Goal: Find specific page/section: Find specific page/section

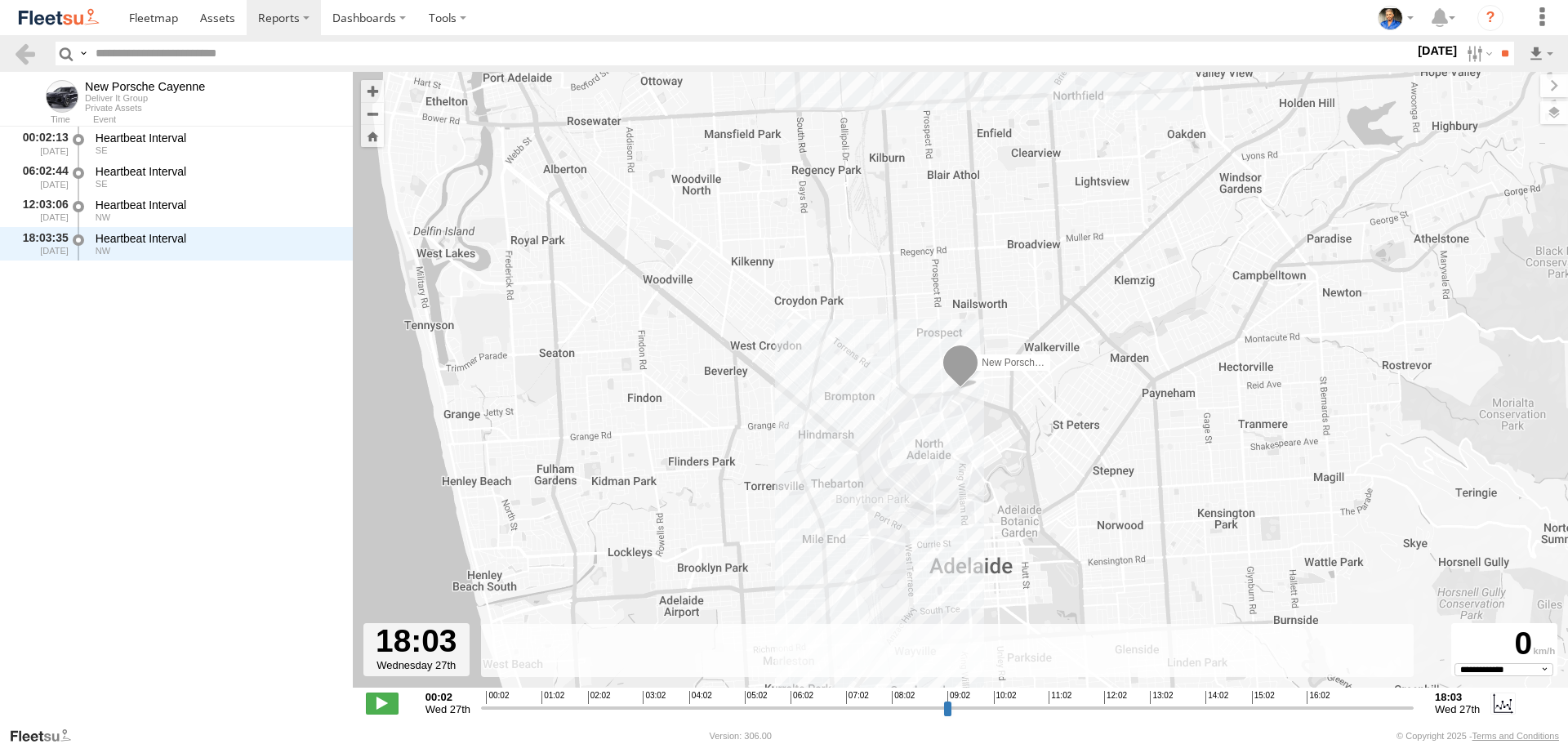
click at [59, 12] on img at bounding box center [58, 17] width 85 height 22
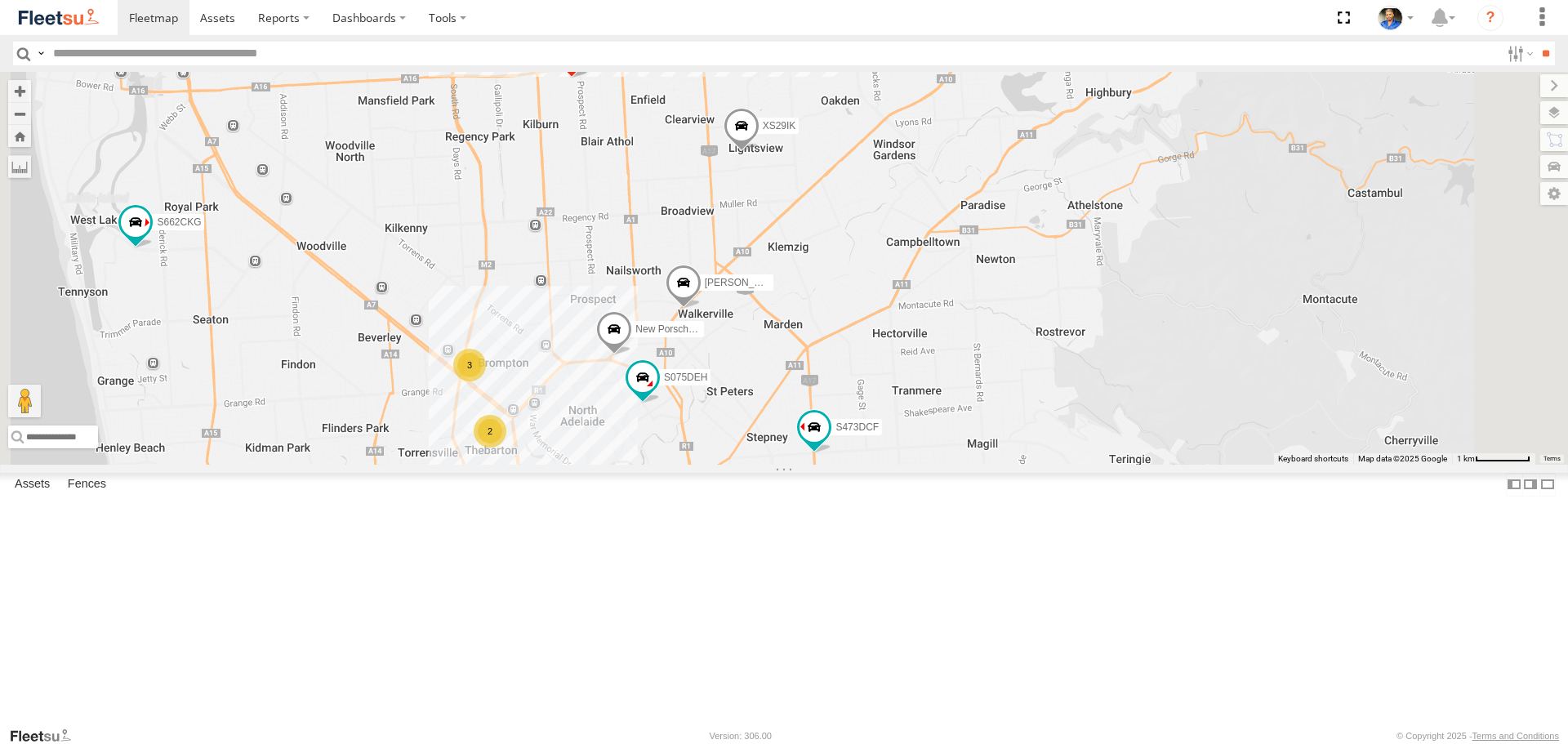
click at [632, 355] on span at bounding box center [614, 333] width 36 height 44
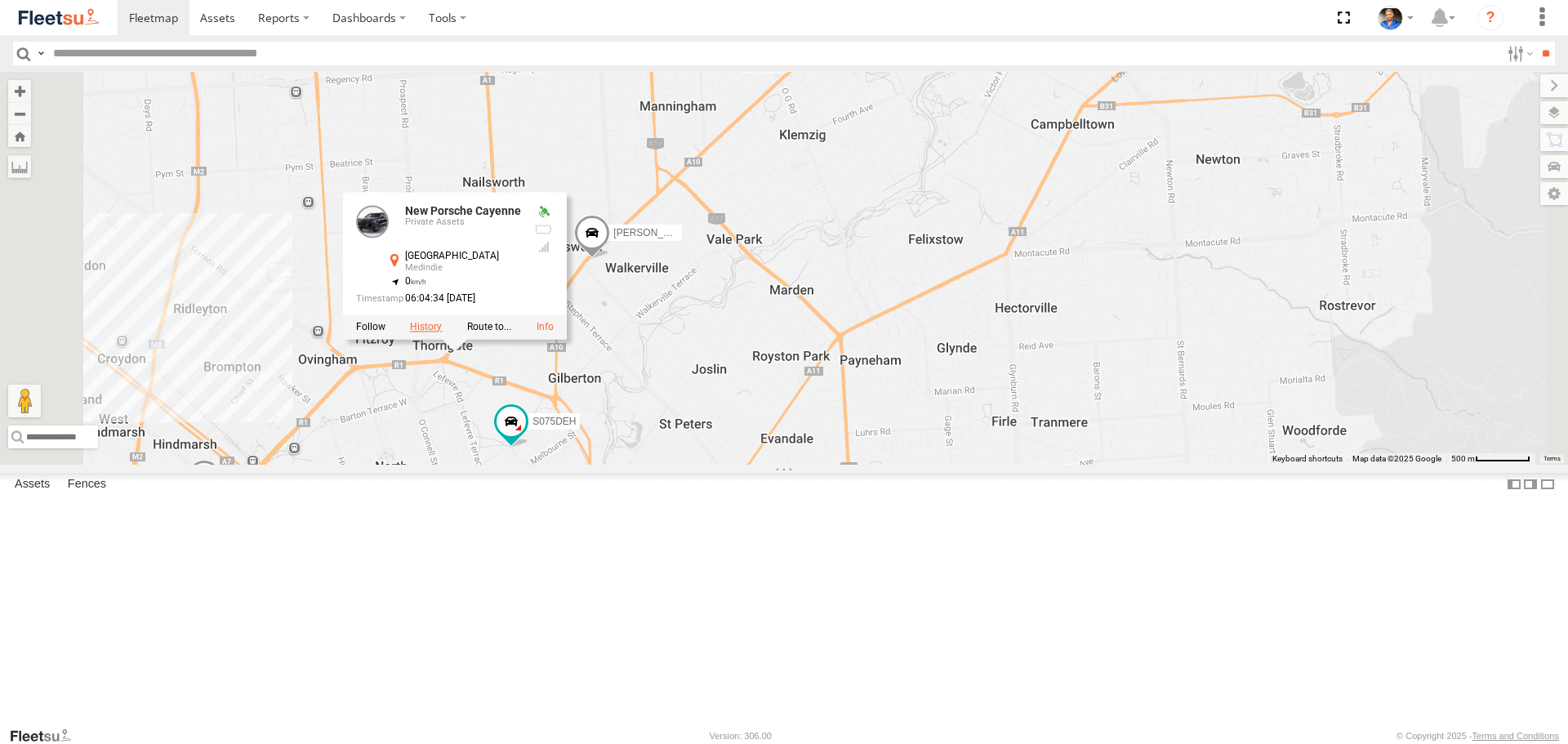
click at [442, 332] on label at bounding box center [426, 326] width 32 height 11
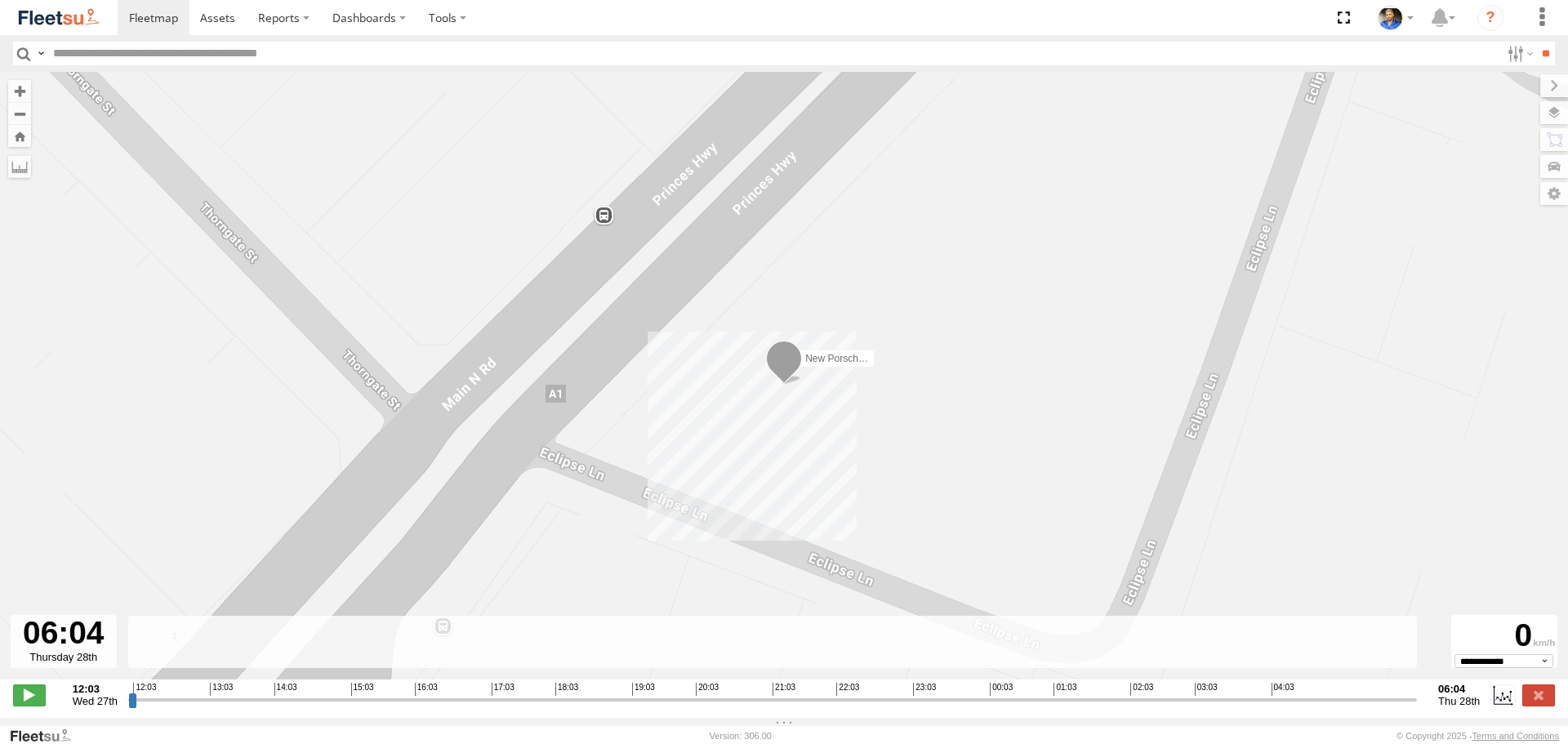
drag, startPoint x: 128, startPoint y: 709, endPoint x: 1567, endPoint y: 749, distance: 1439.6
type input "**********"
click at [1417, 707] on input "range" at bounding box center [773, 700] width 1289 height 16
